Goal: Navigation & Orientation: Understand site structure

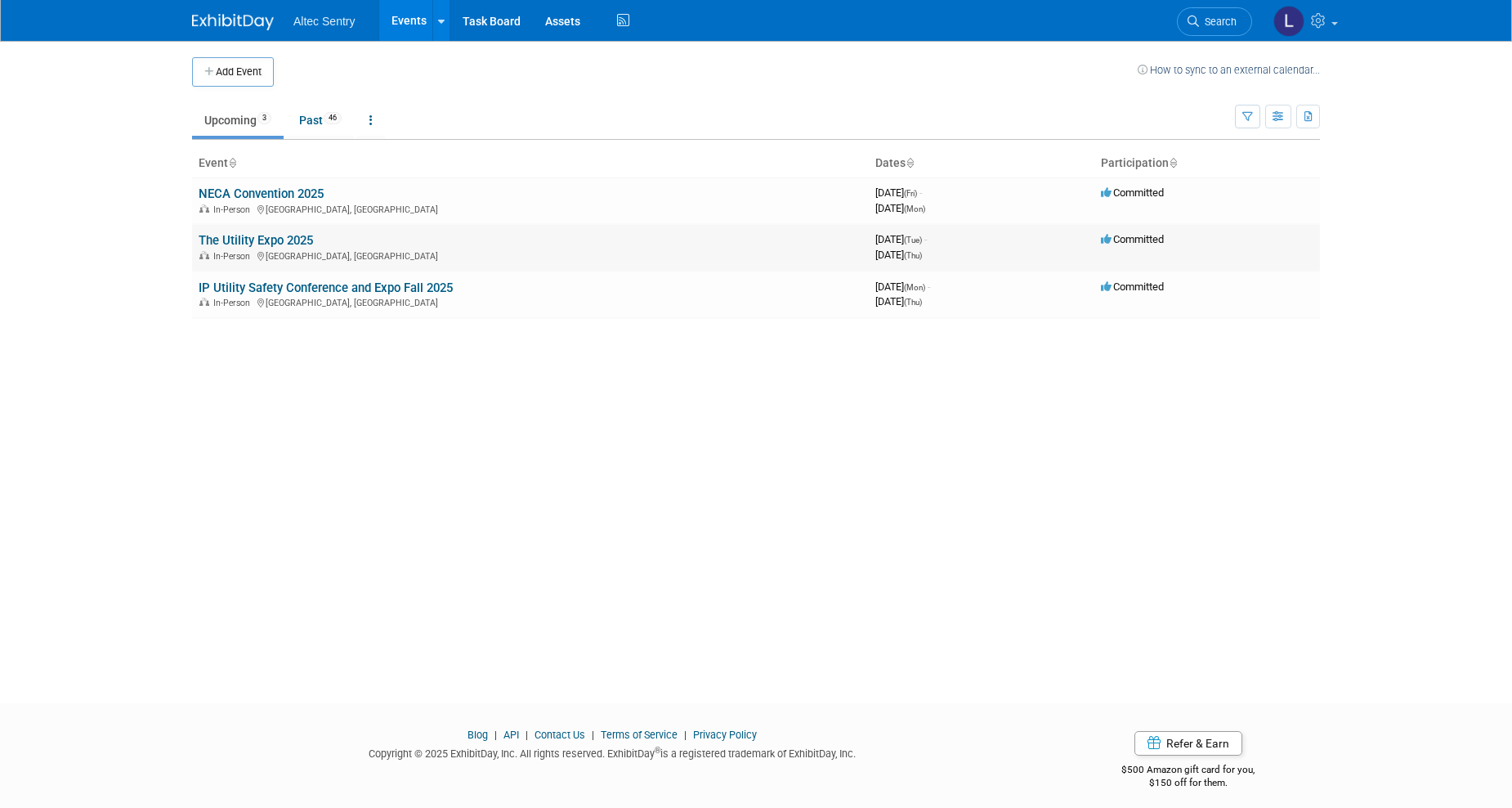
click at [268, 243] on link "The Utility Expo 2025" at bounding box center [256, 240] width 115 height 15
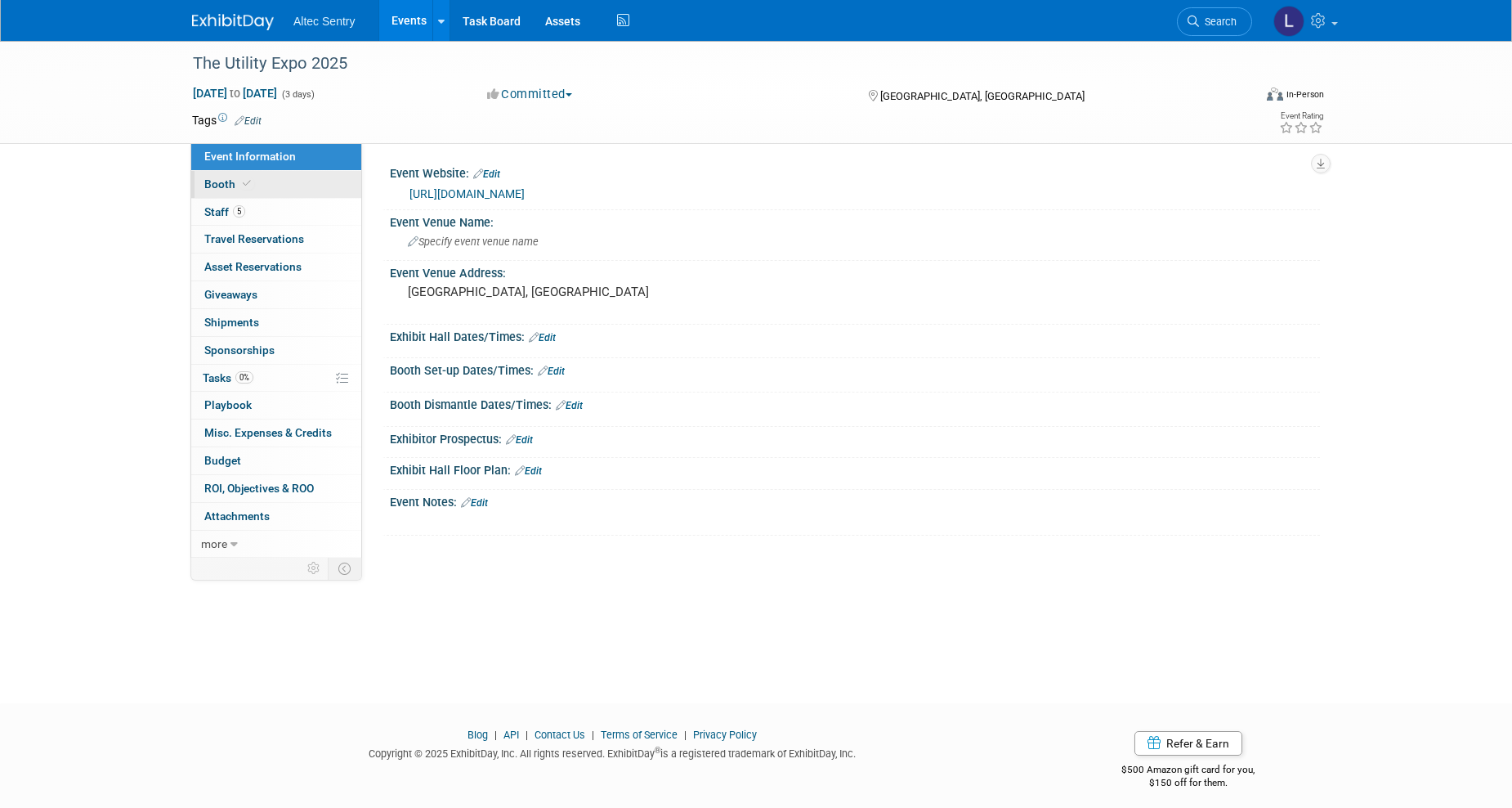
click at [223, 184] on span "Booth" at bounding box center [230, 183] width 50 height 13
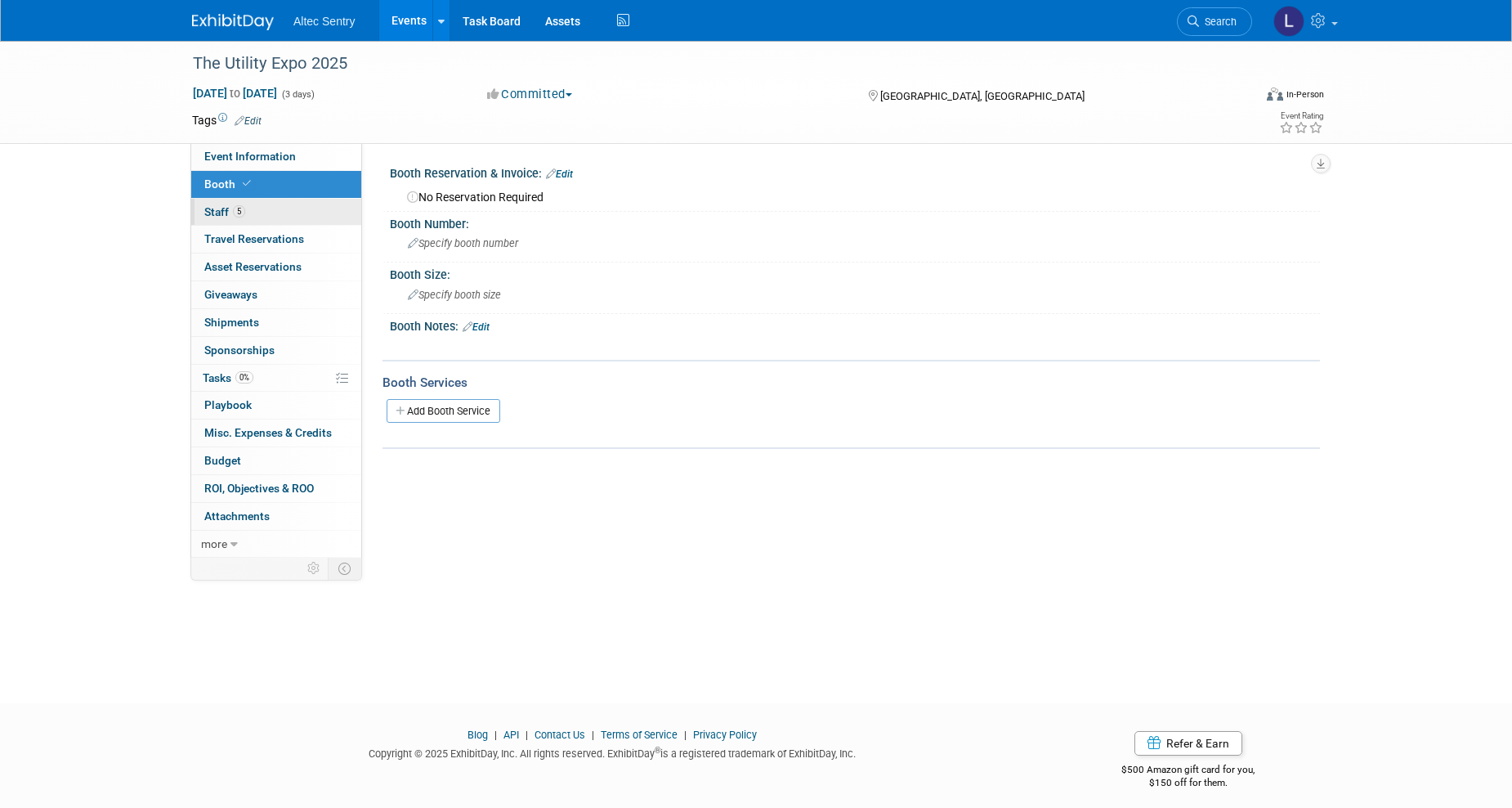
click at [219, 213] on span "Staff 5" at bounding box center [225, 211] width 41 height 13
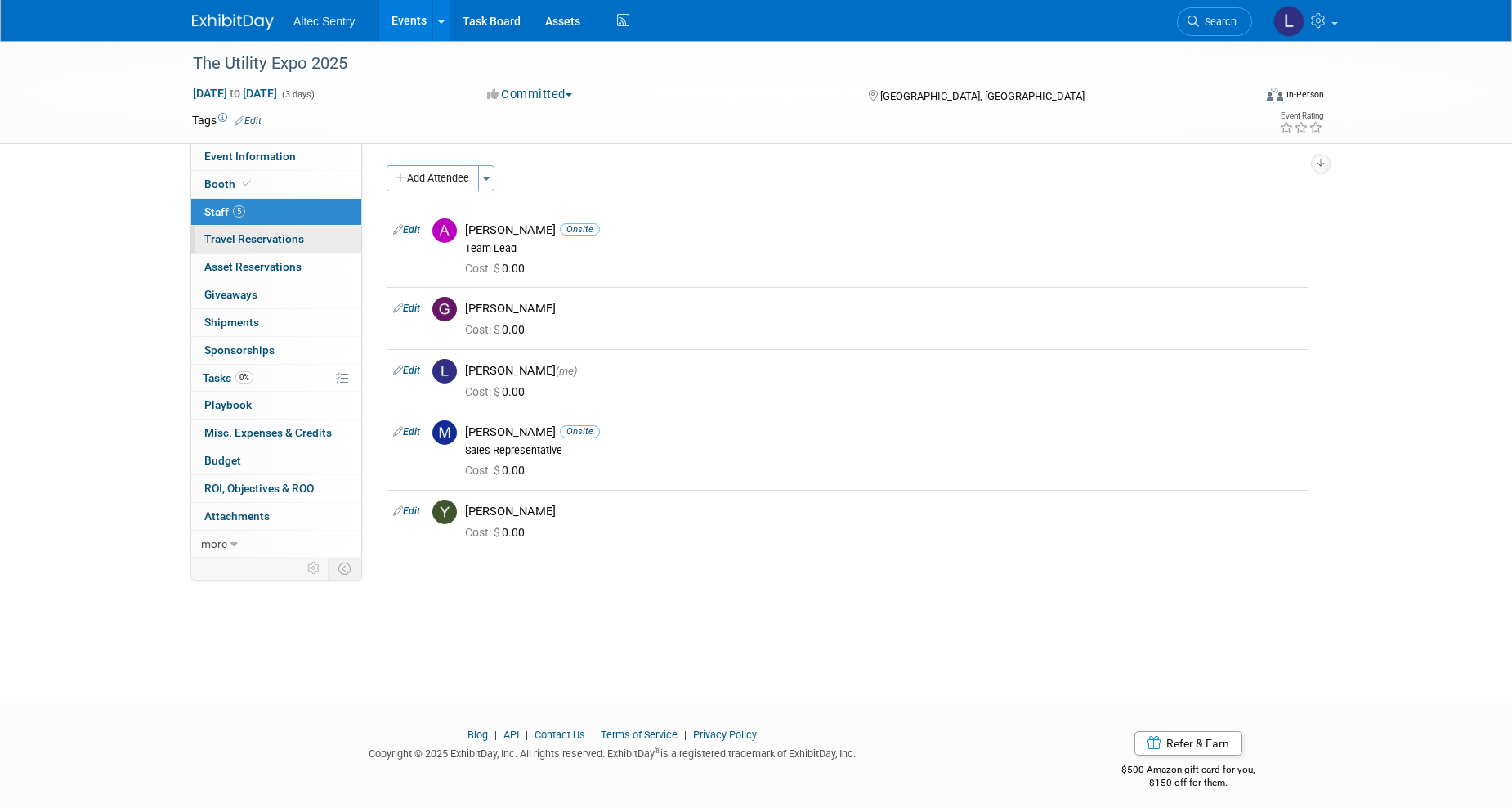
click at [213, 240] on span "Travel Reservations 0" at bounding box center [255, 239] width 100 height 13
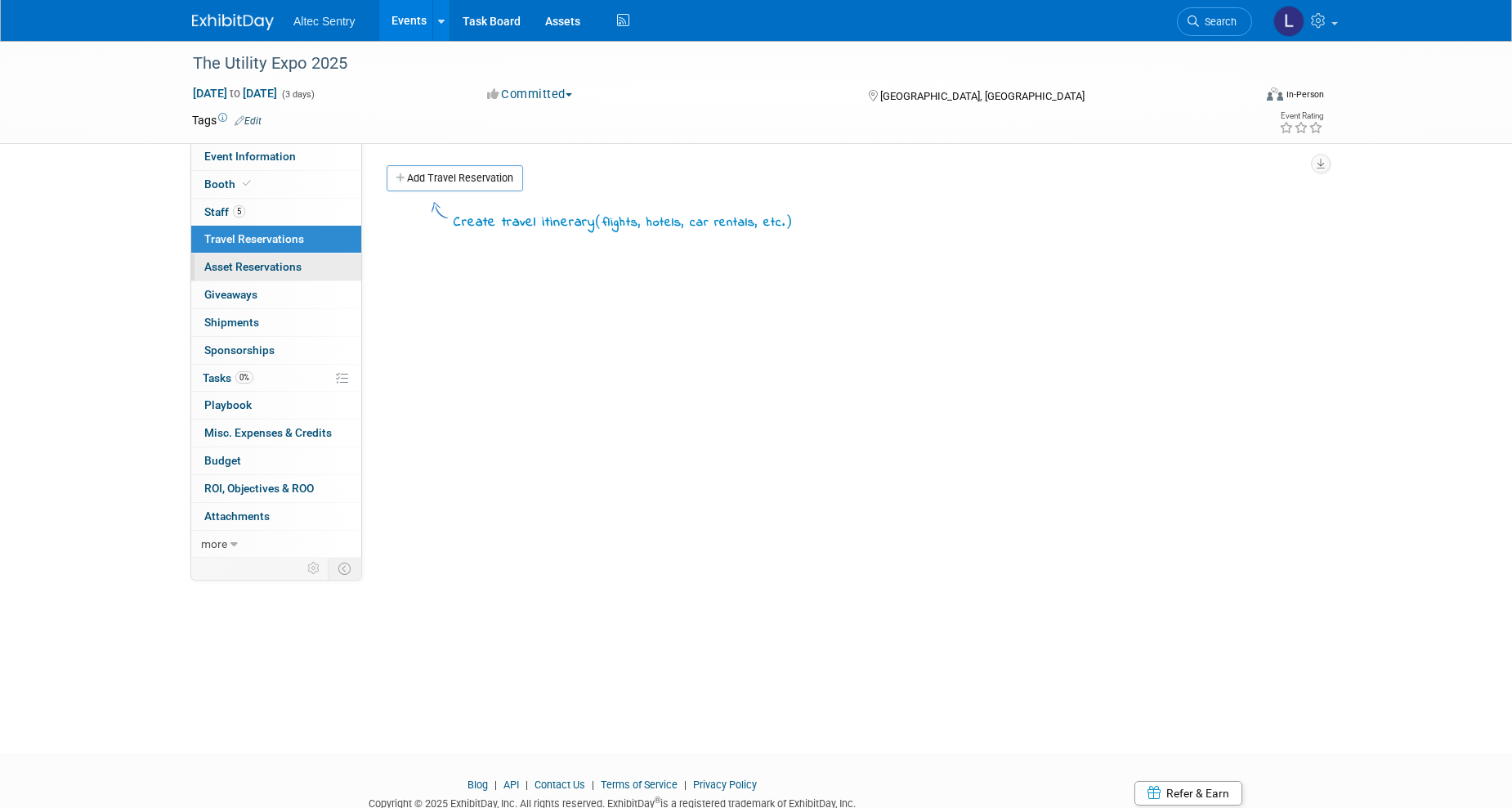
click at [220, 264] on span "Asset Reservations 0" at bounding box center [253, 267] width 97 height 13
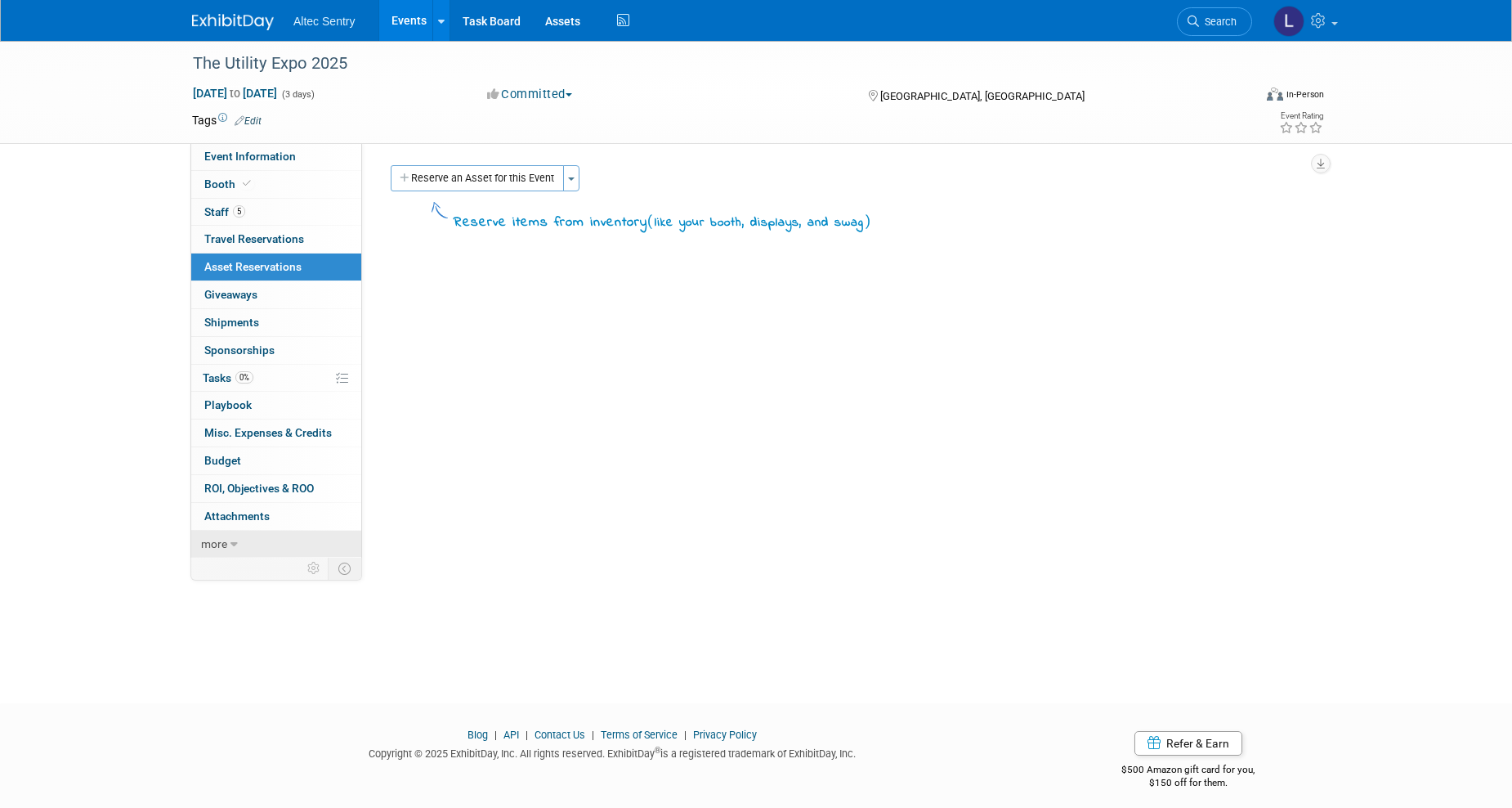
click at [211, 550] on link "more" at bounding box center [276, 544] width 170 height 27
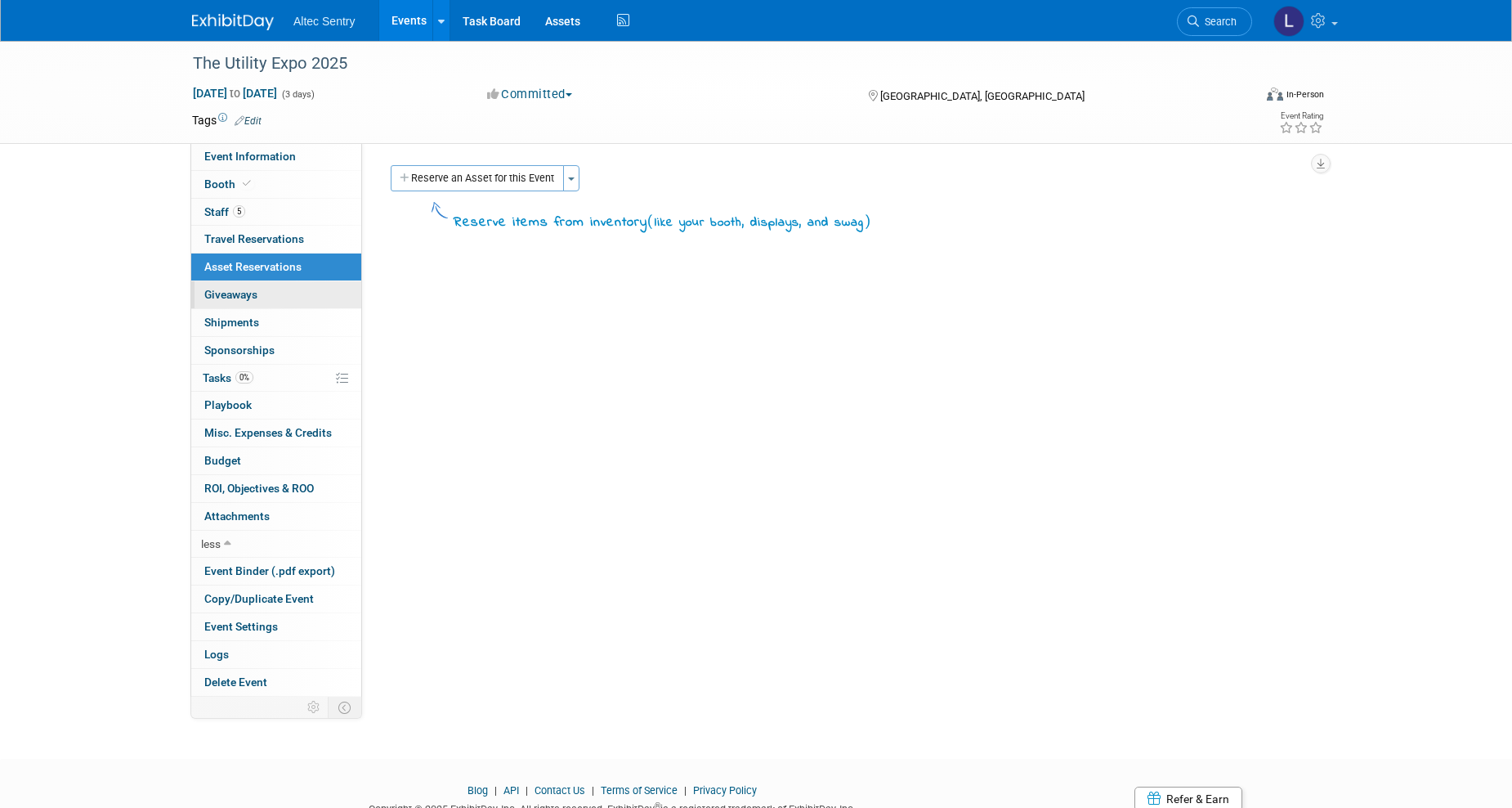
click at [240, 289] on span "Giveaways 0" at bounding box center [231, 295] width 53 height 13
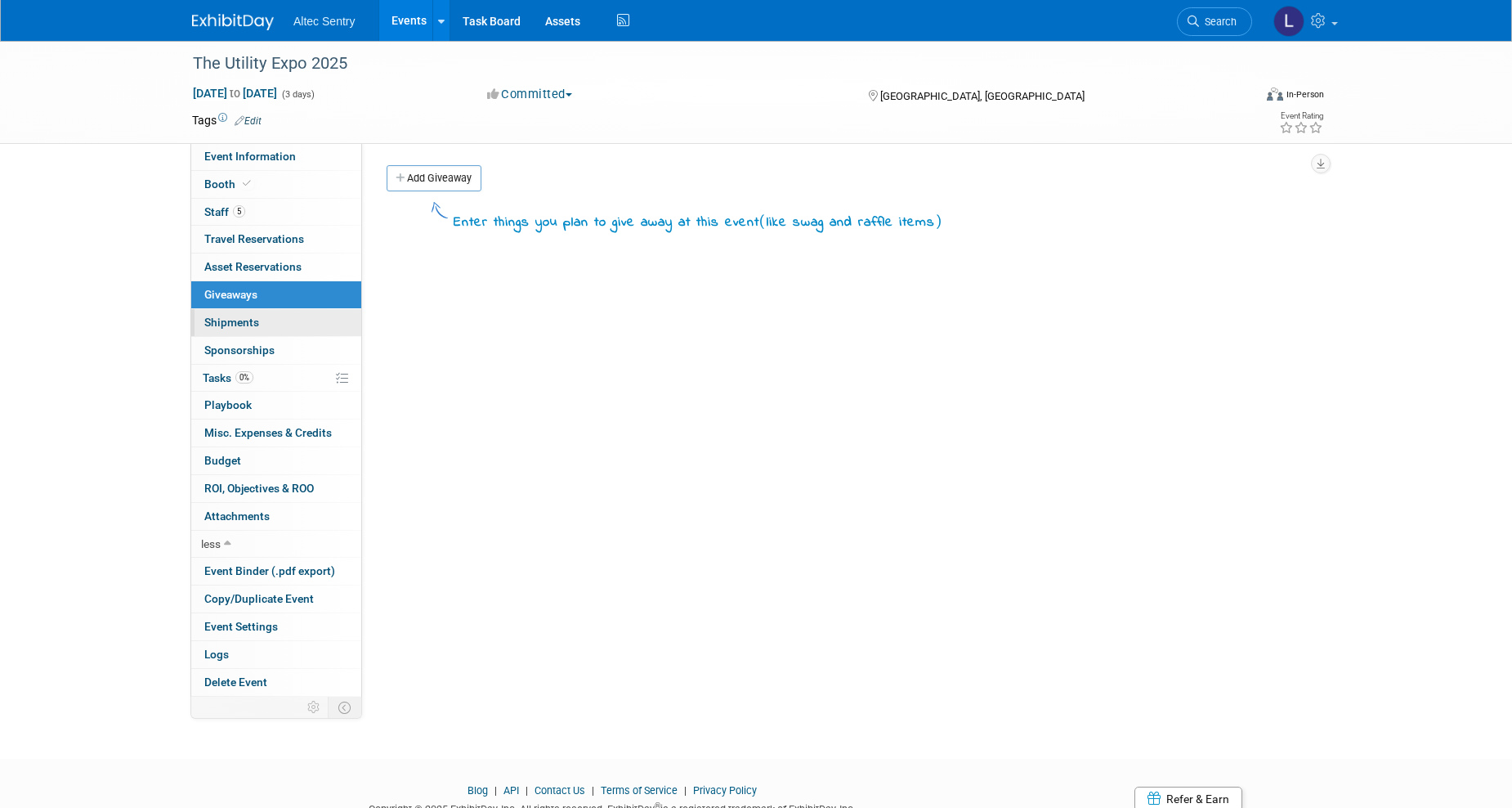
click at [227, 317] on span "Shipments 0" at bounding box center [232, 322] width 55 height 13
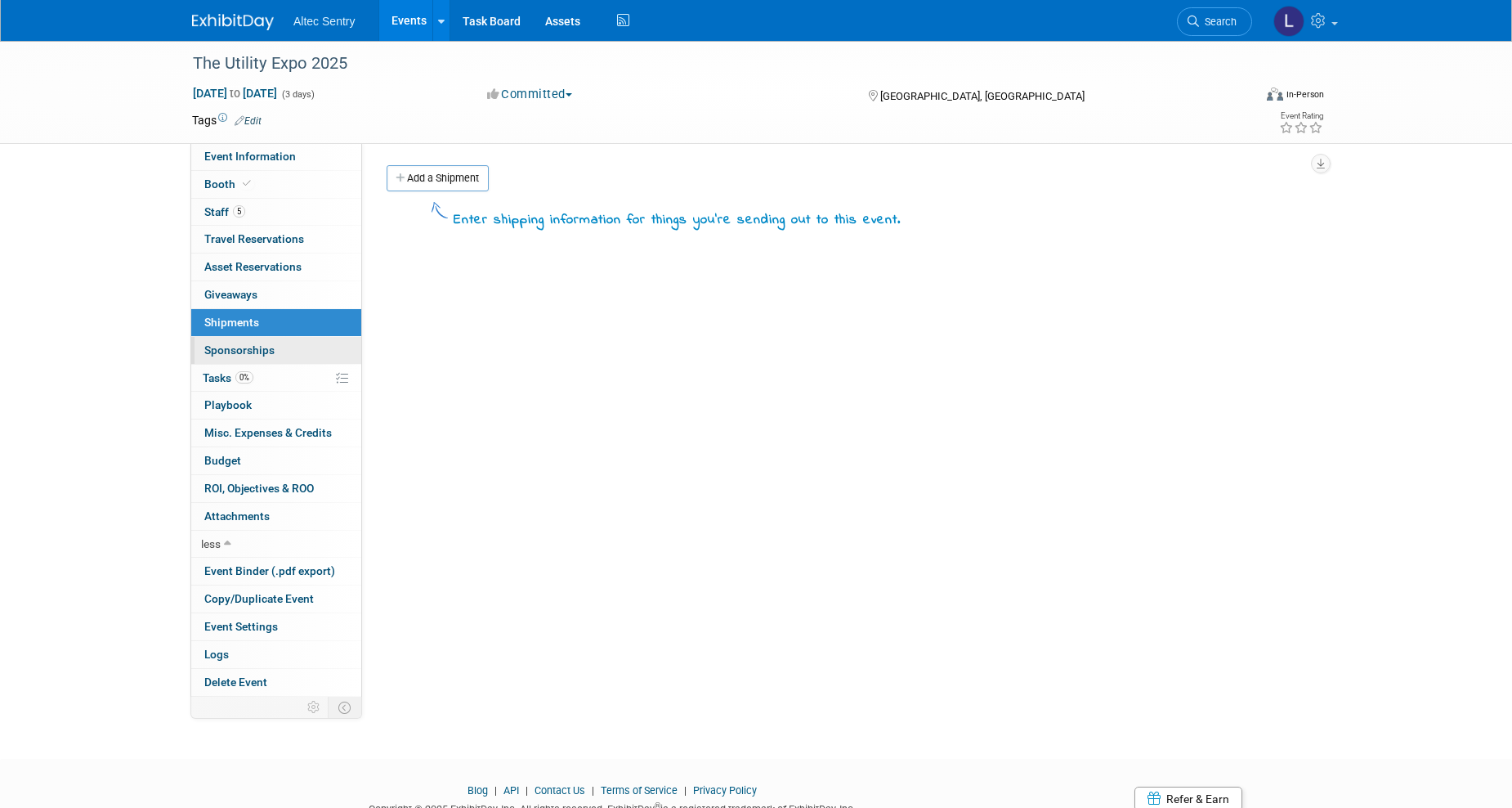
click at [224, 341] on link "0 Sponsorships 0" at bounding box center [276, 350] width 170 height 27
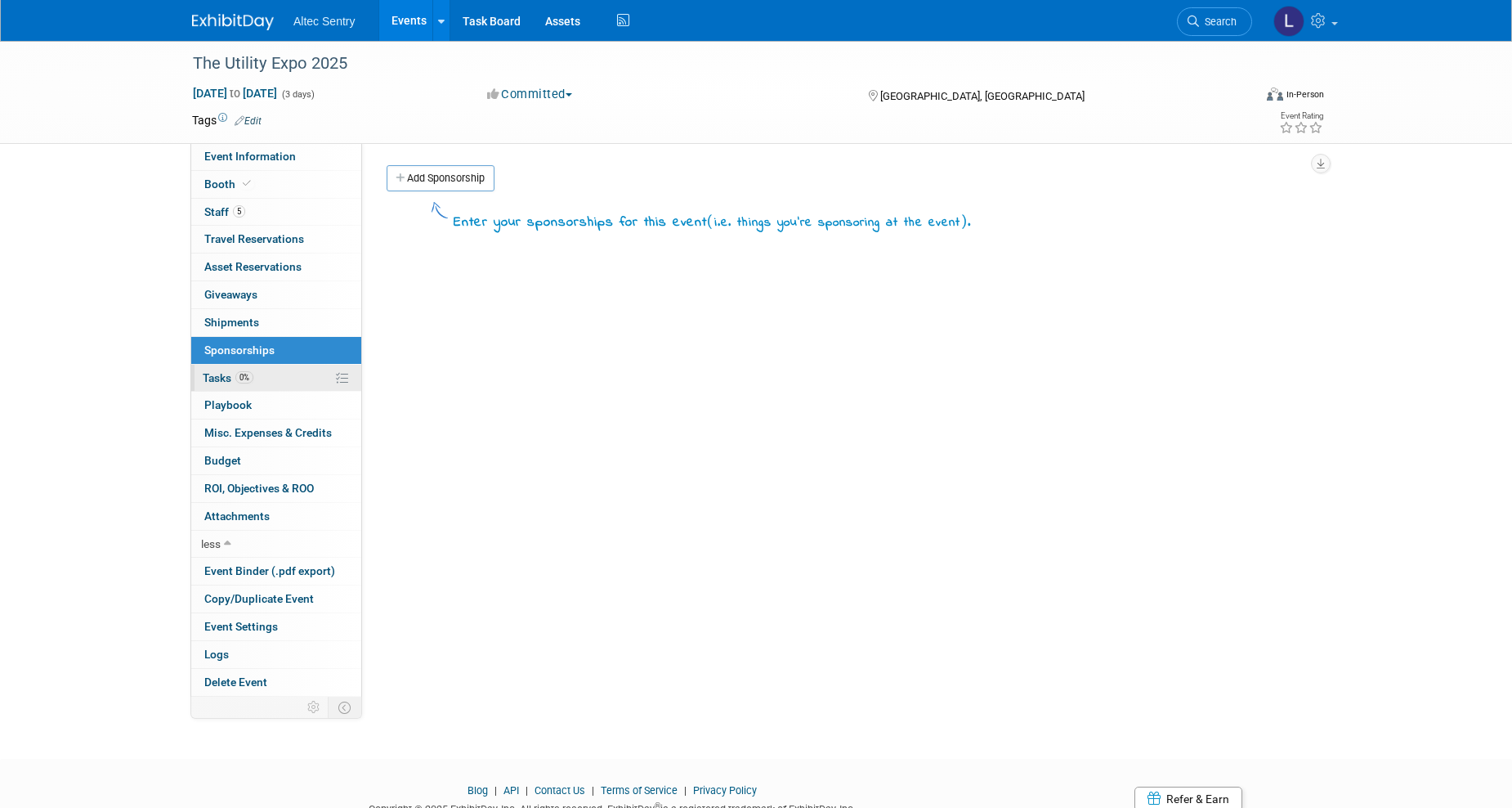
click at [211, 381] on span "Tasks 0%" at bounding box center [228, 378] width 51 height 13
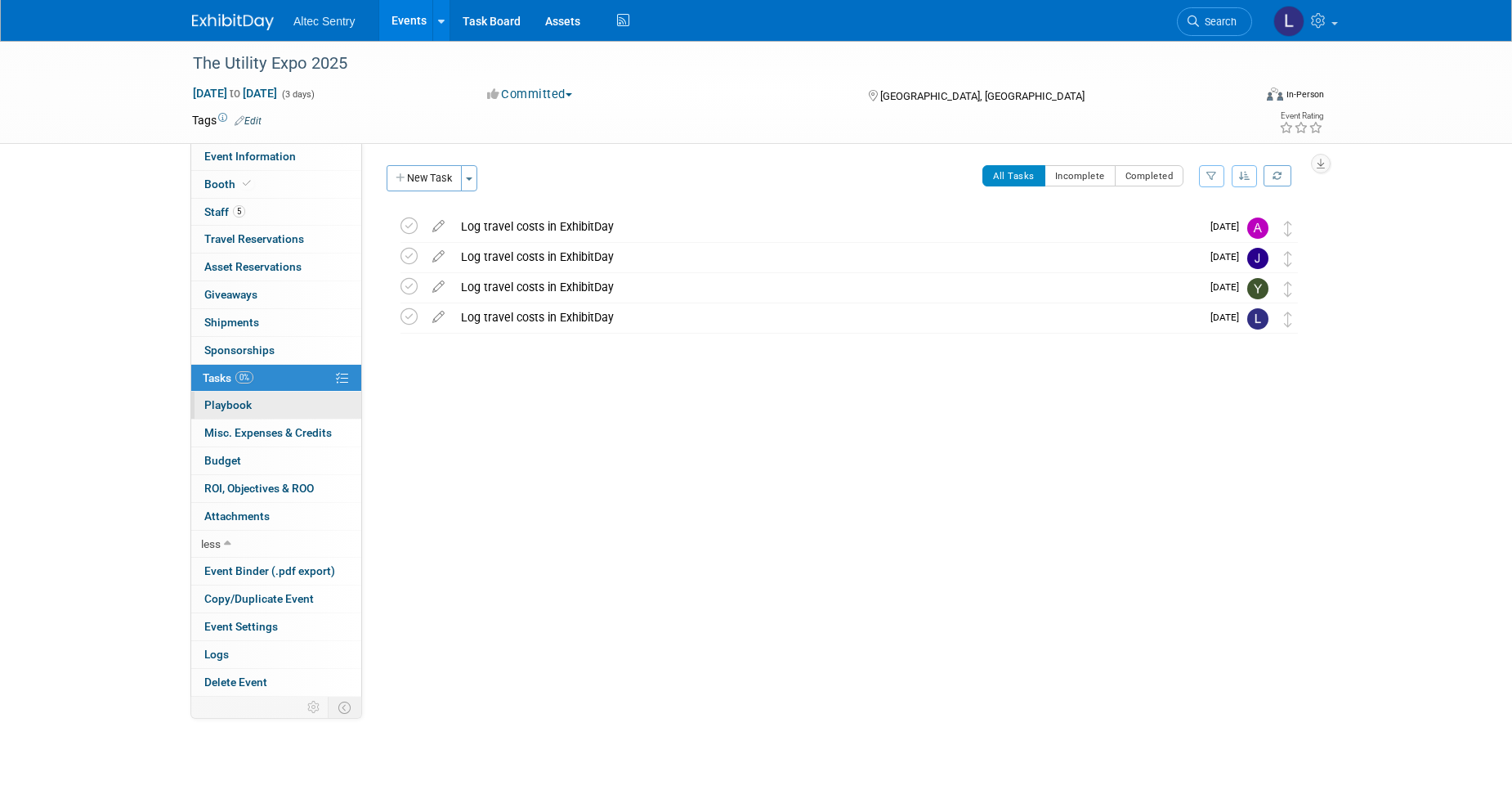
click at [206, 408] on span "Playbook 0" at bounding box center [228, 405] width 47 height 13
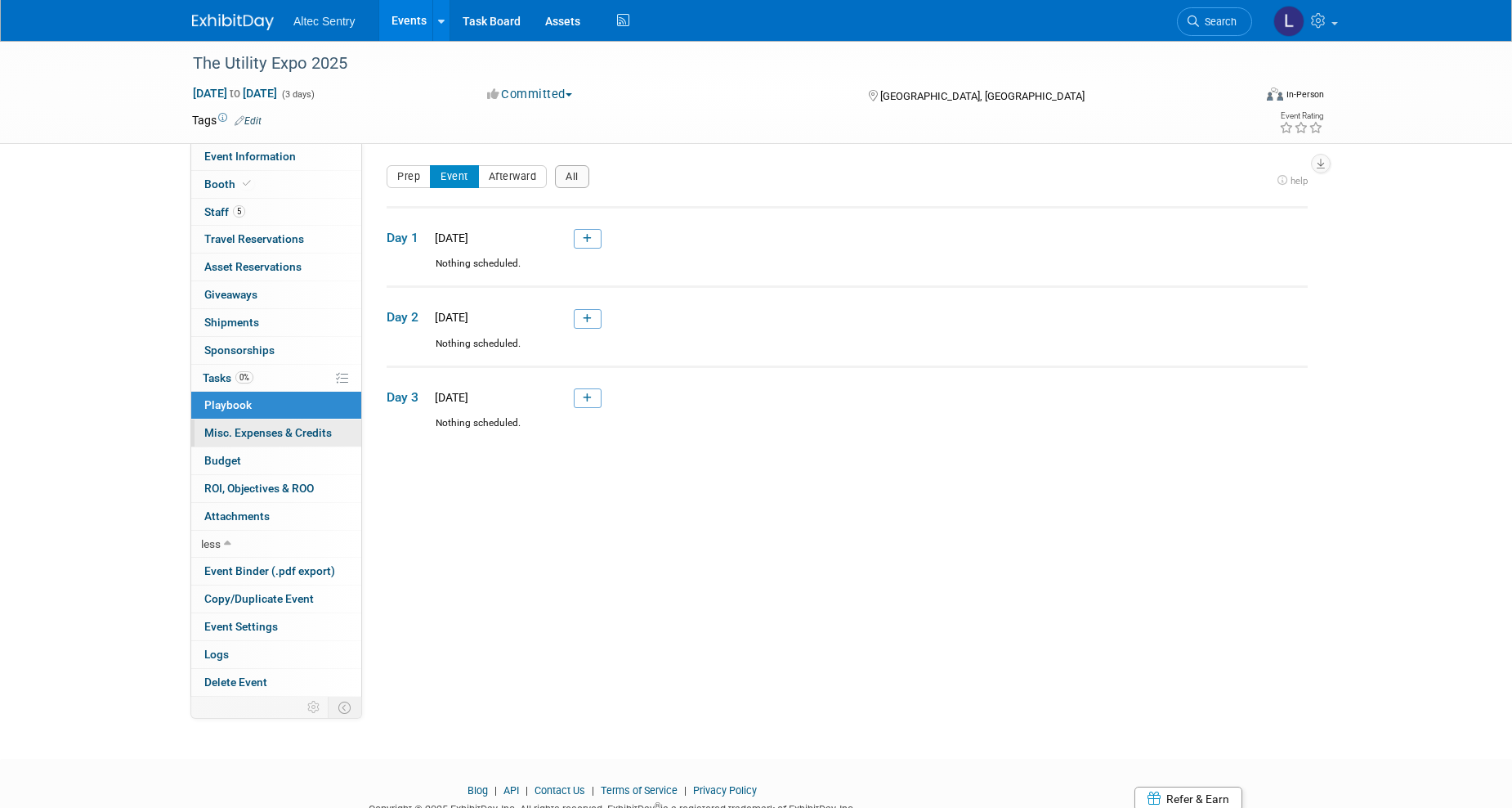
click at [214, 425] on link "0 Misc. Expenses & Credits 0" at bounding box center [276, 433] width 170 height 27
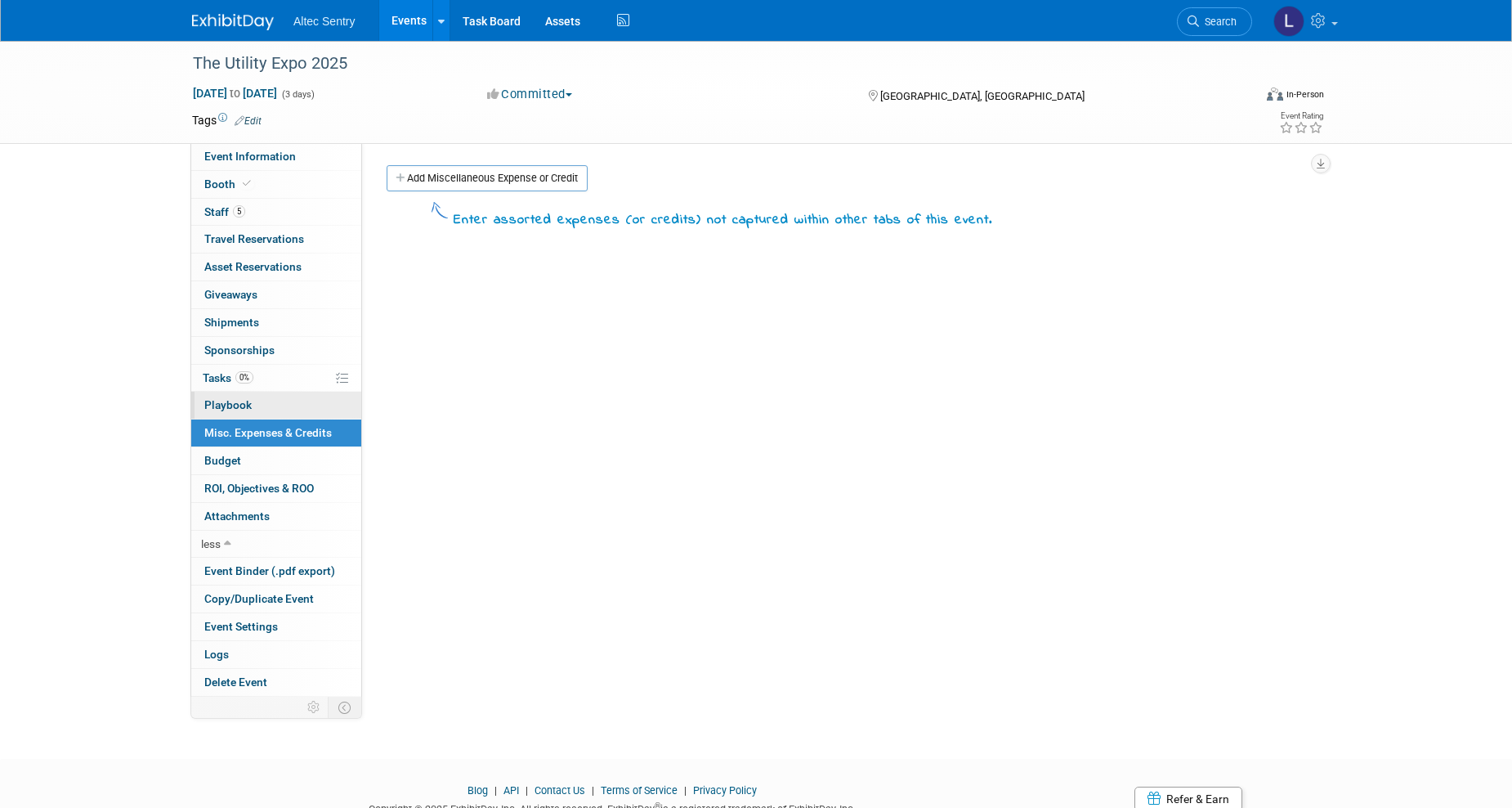
click at [241, 406] on span "Playbook 0" at bounding box center [228, 405] width 47 height 13
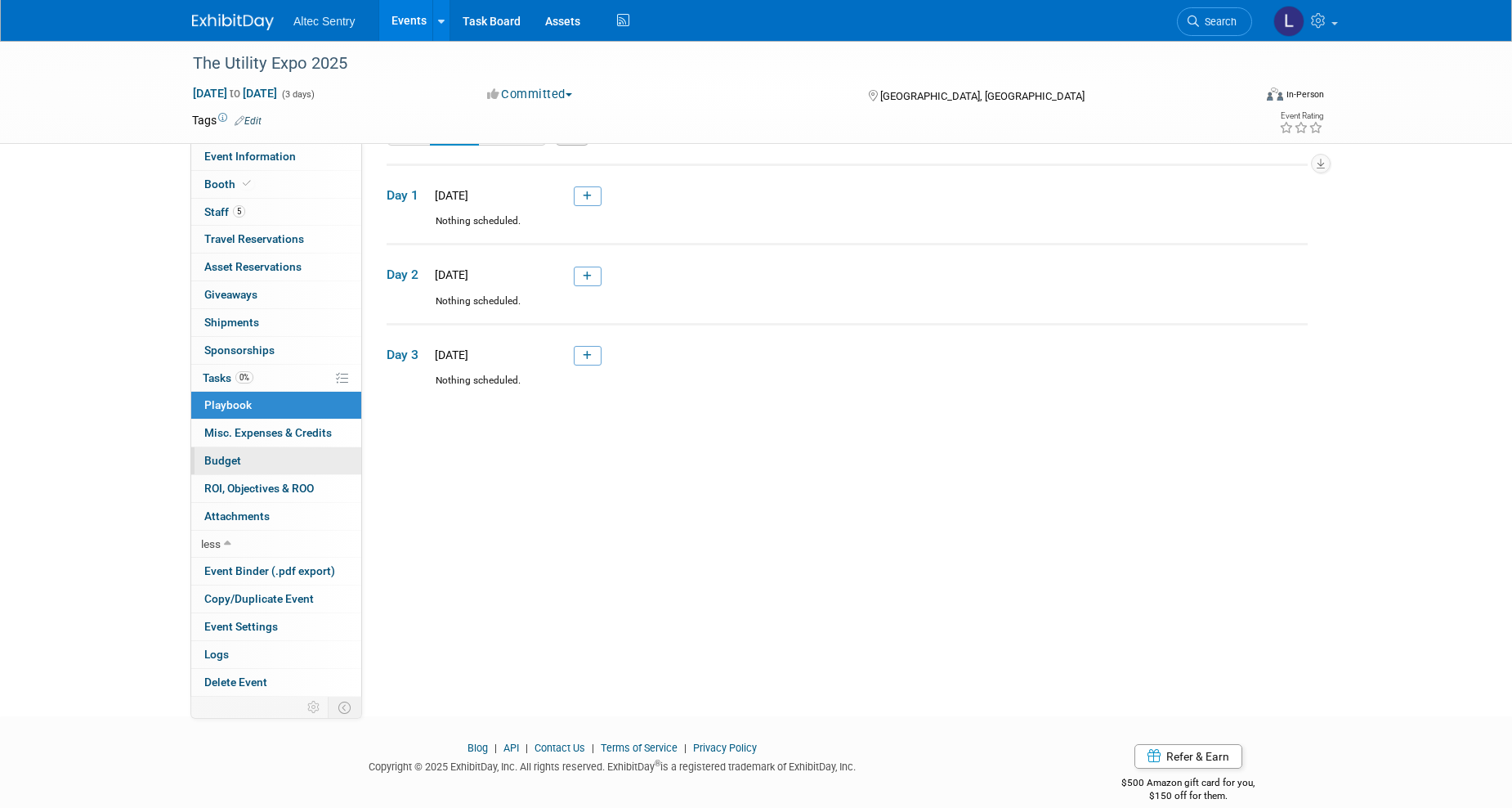
scroll to position [66, 0]
